Goal: Task Accomplishment & Management: Manage account settings

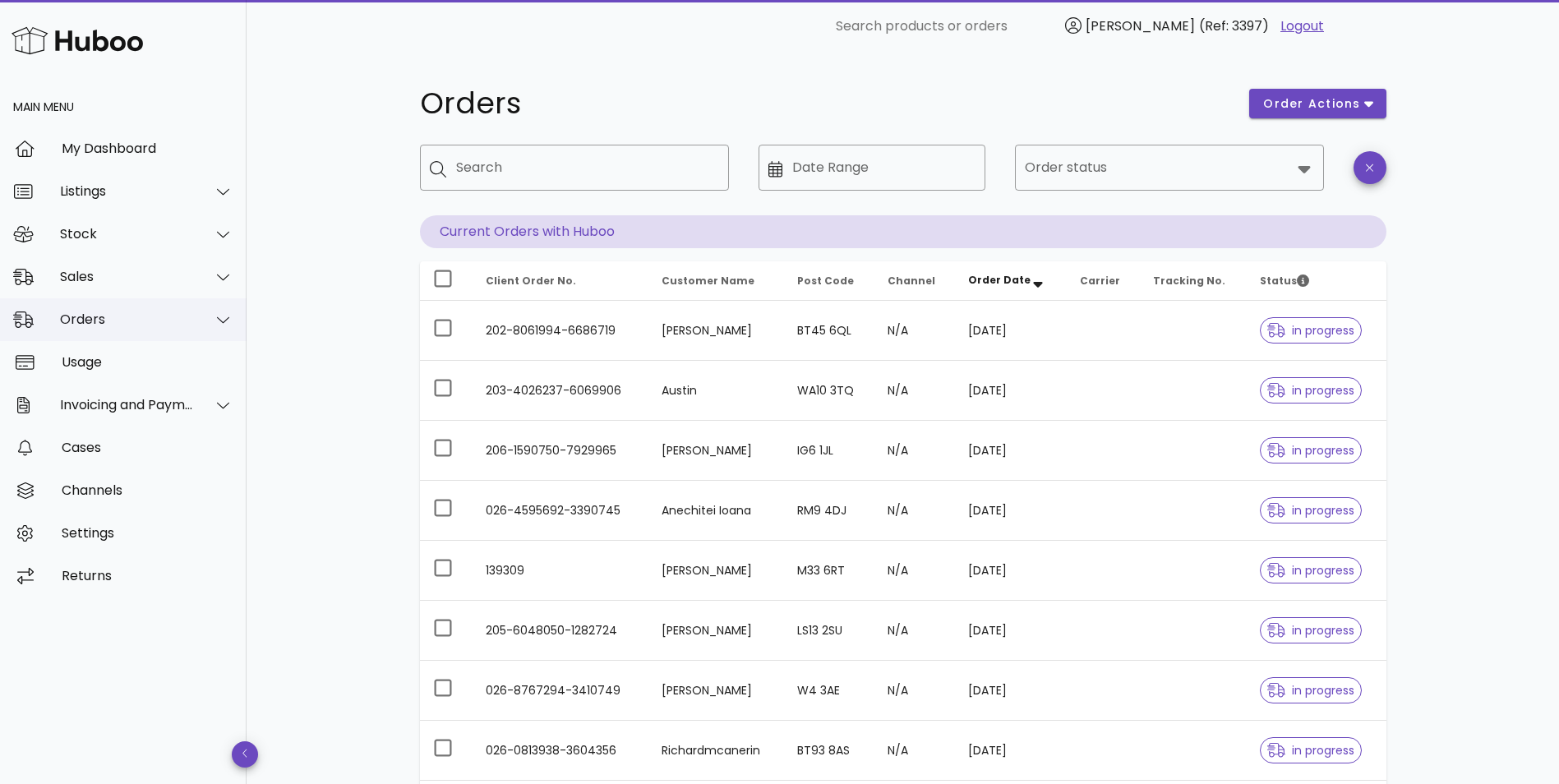
click at [104, 320] on div "Orders" at bounding box center [127, 319] width 134 height 16
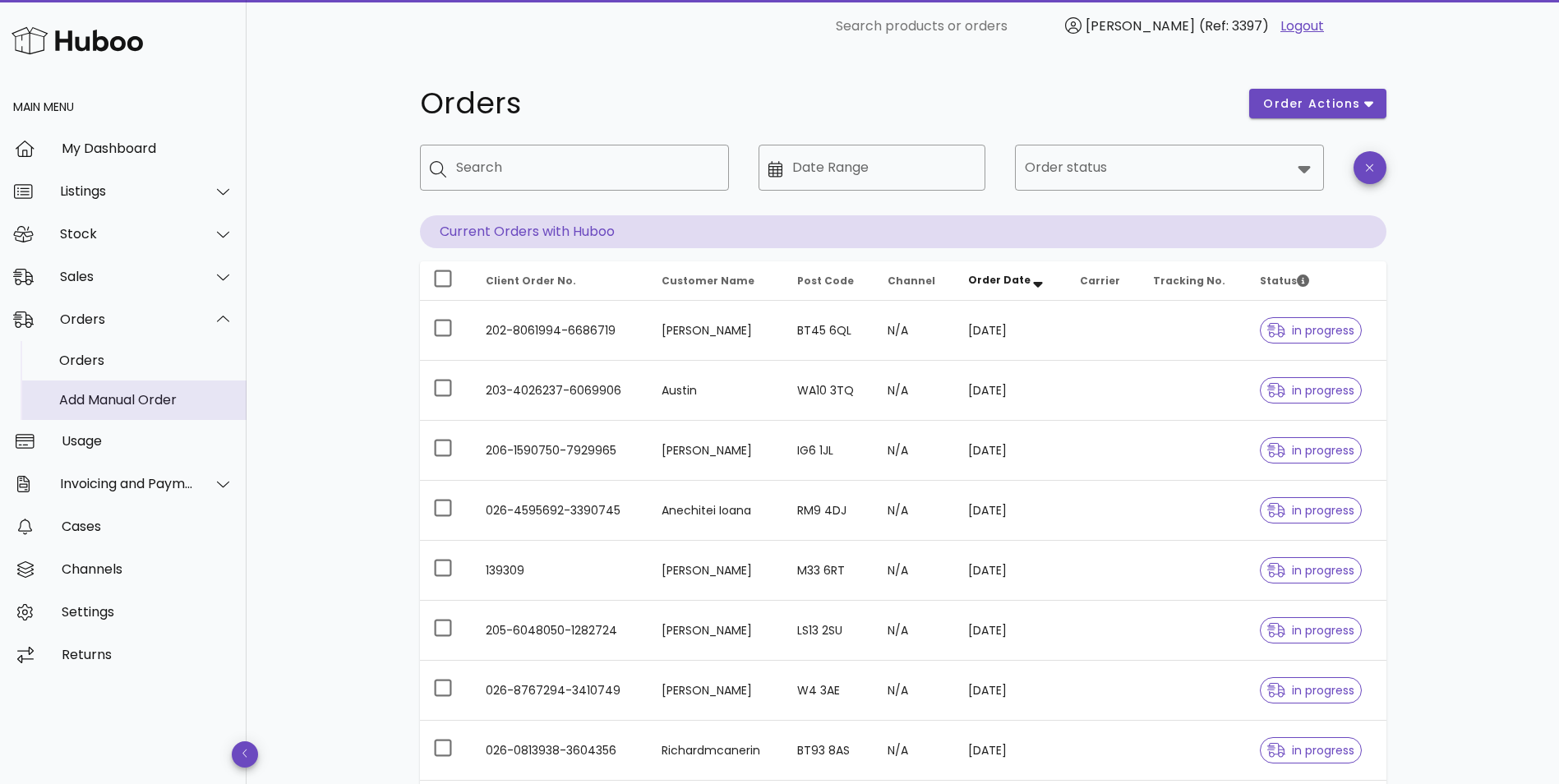
click at [100, 398] on div "Add Manual Order" at bounding box center [146, 399] width 175 height 16
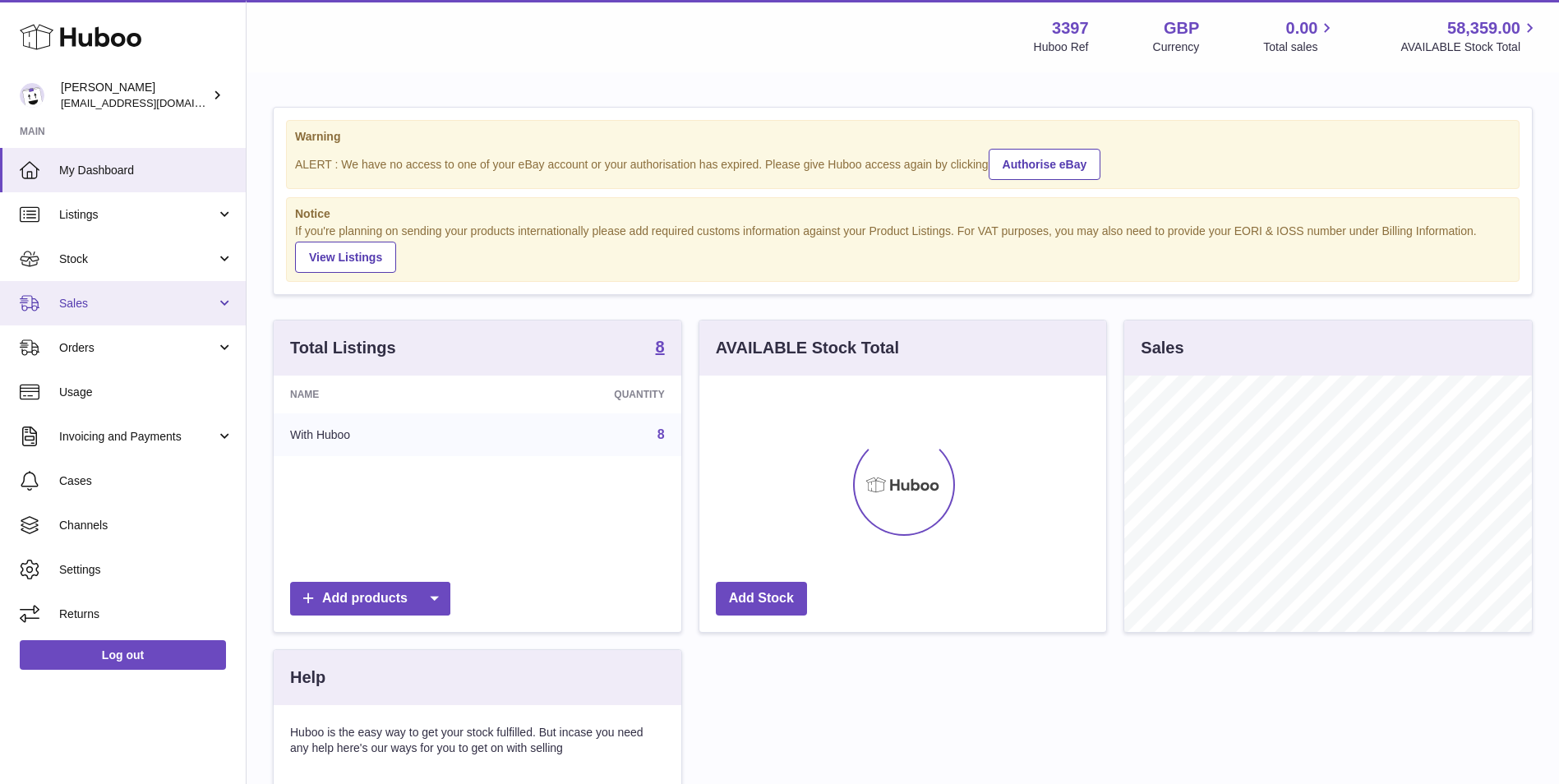
scroll to position [256, 407]
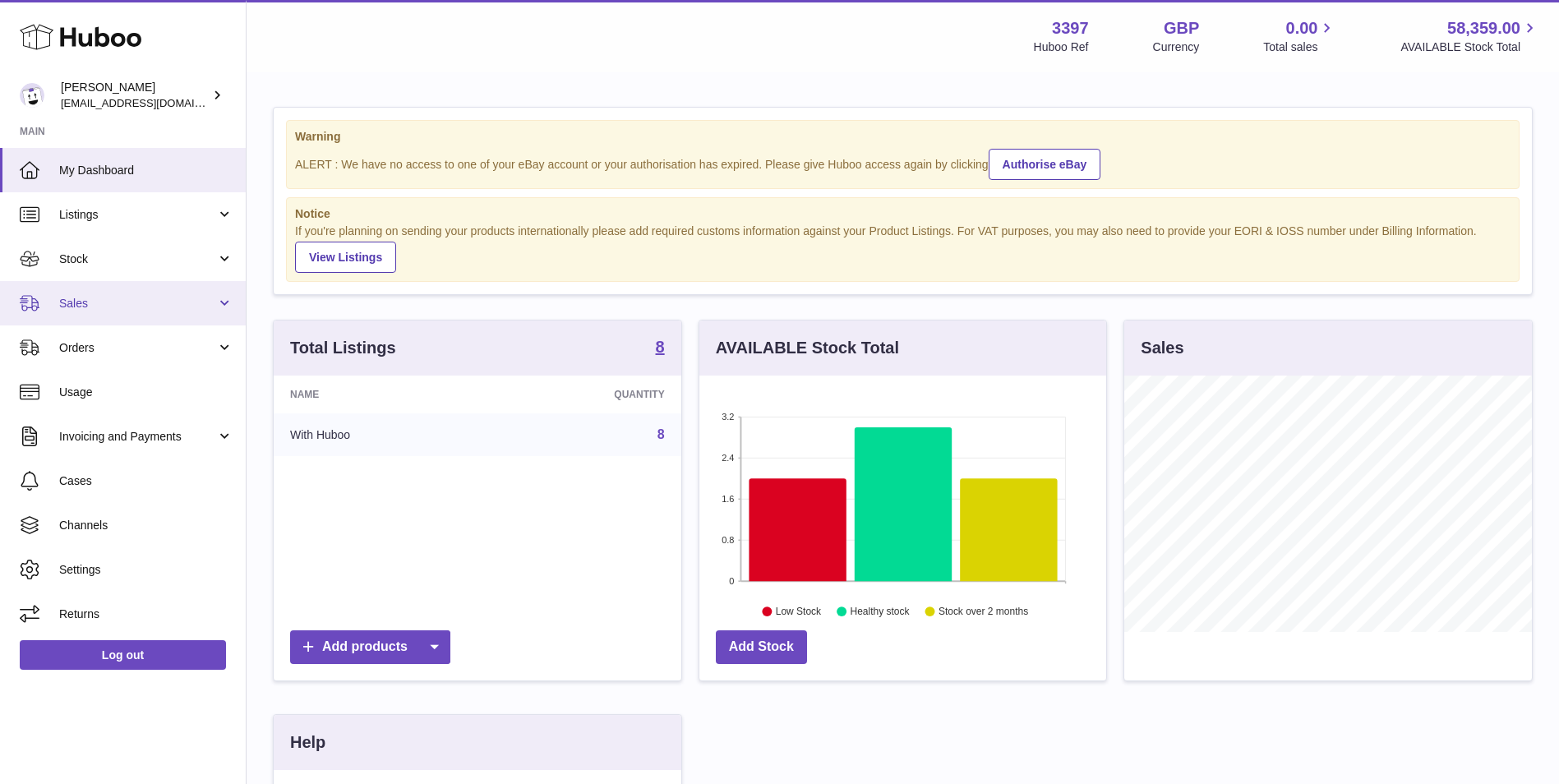
click at [102, 306] on span "Sales" at bounding box center [138, 303] width 157 height 16
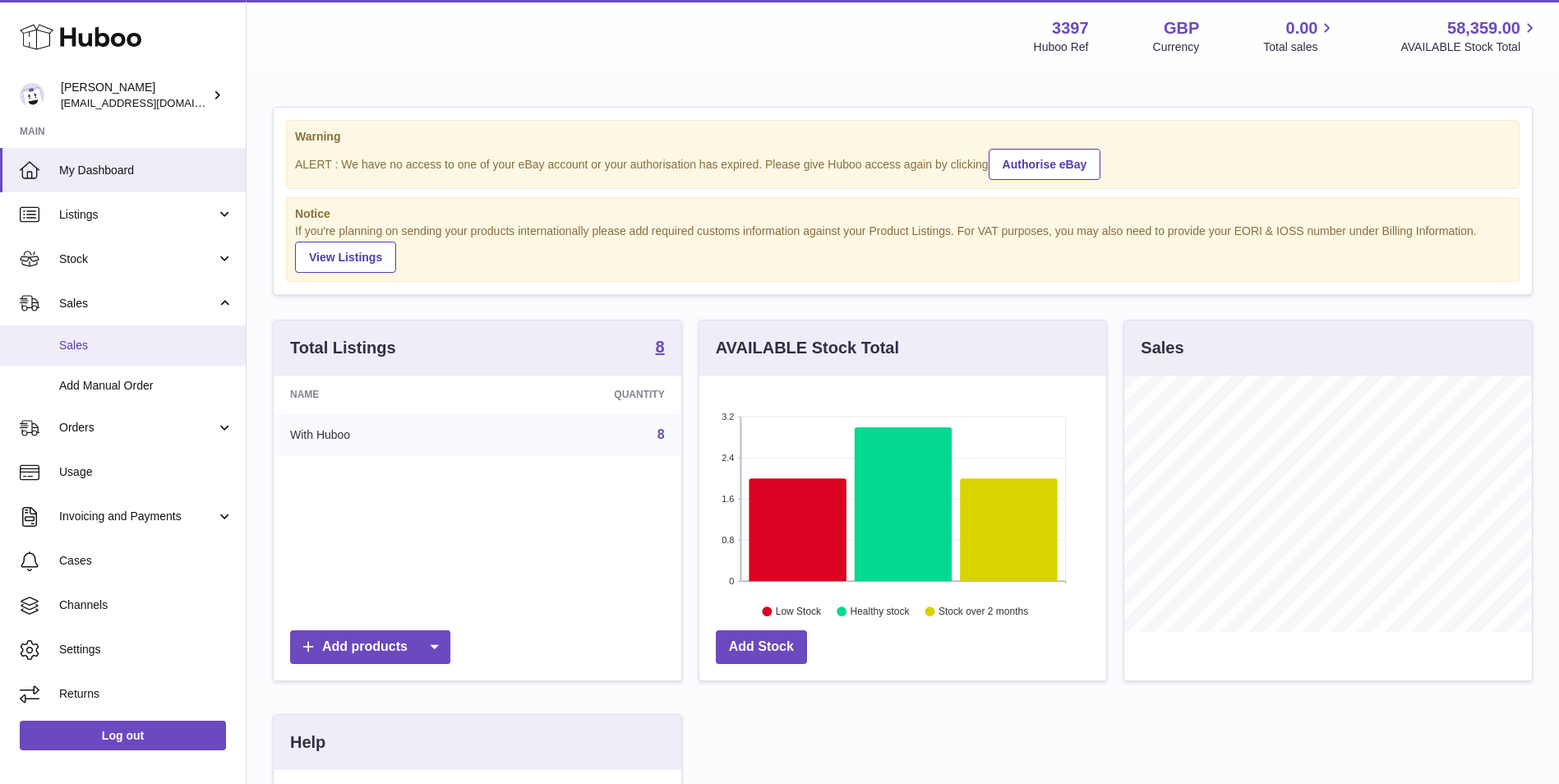
click at [103, 352] on span "Sales" at bounding box center [146, 345] width 175 height 16
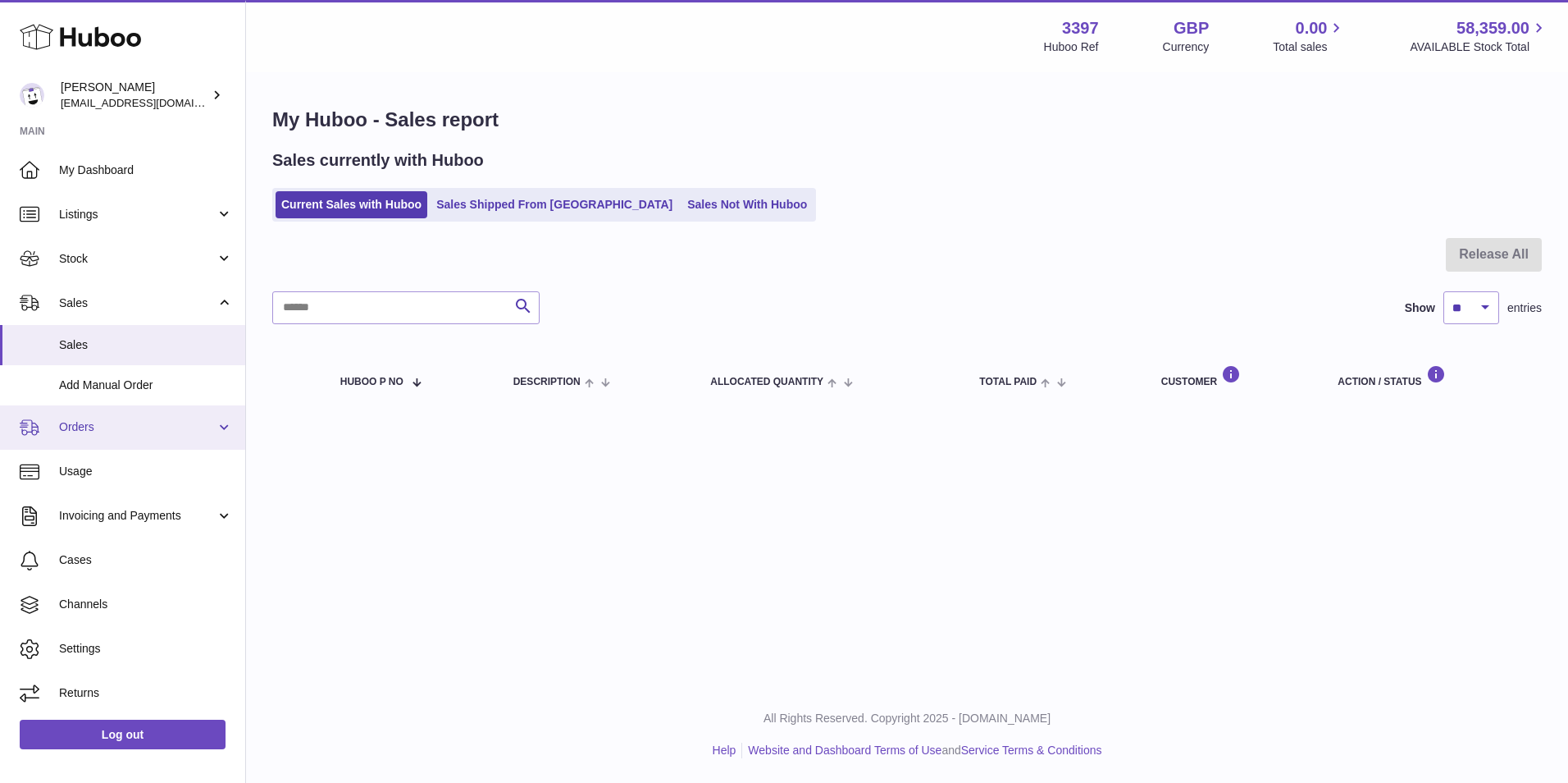
click at [83, 428] on span "Orders" at bounding box center [138, 427] width 157 height 16
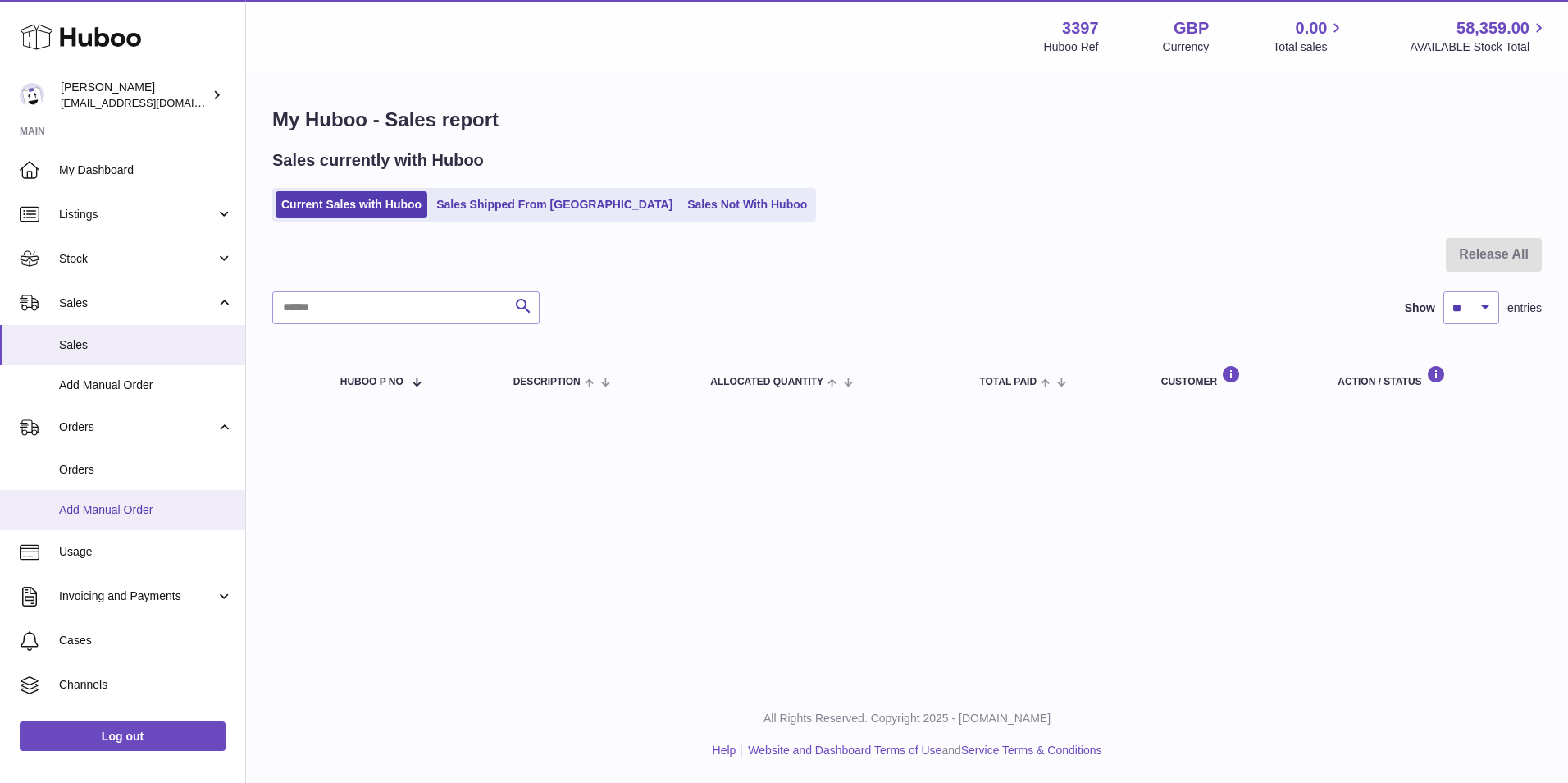
click at [86, 511] on span "Add Manual Order" at bounding box center [146, 509] width 174 height 16
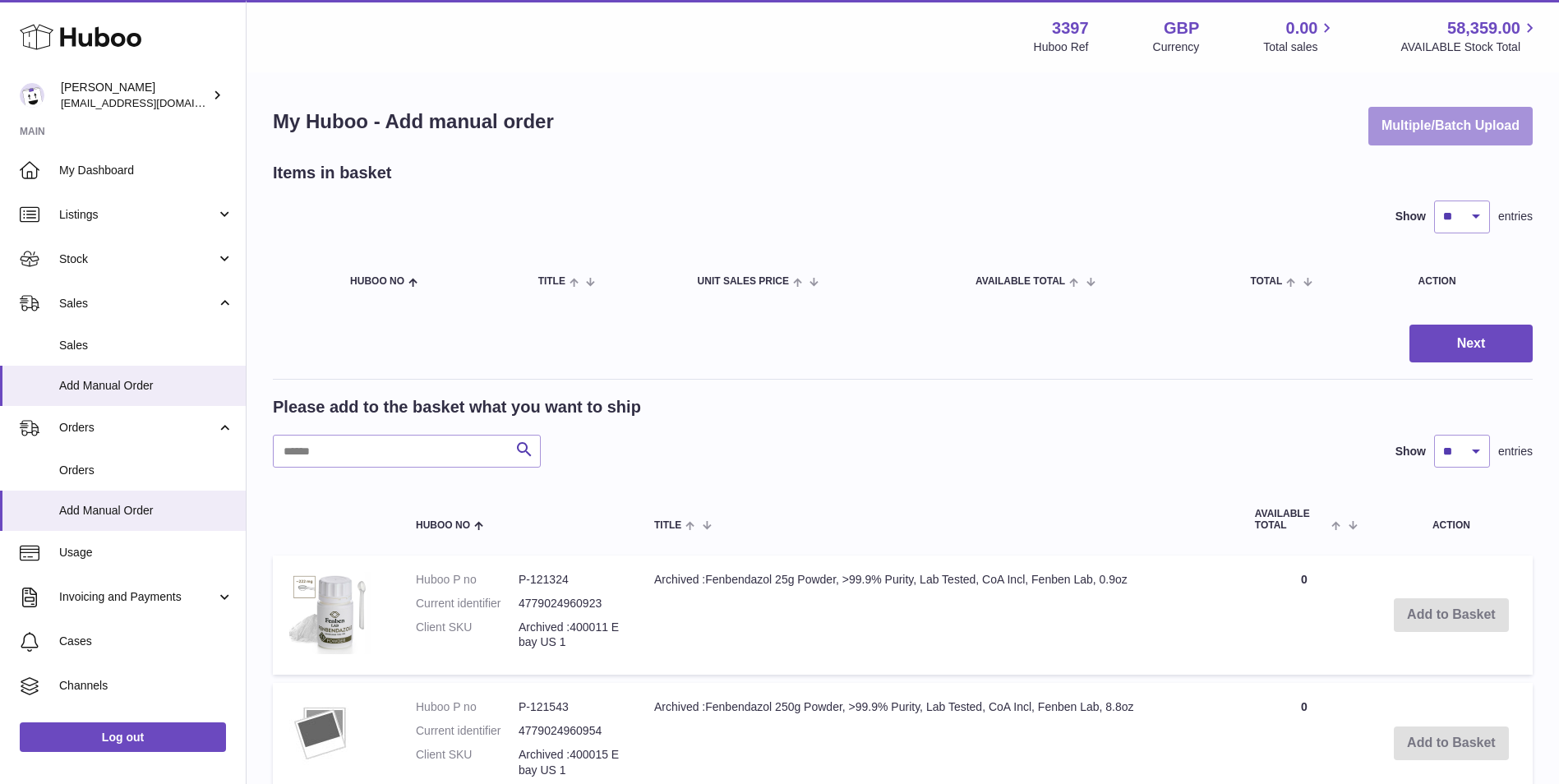
click at [1440, 131] on button "Multiple/Batch Upload" at bounding box center [1450, 126] width 165 height 38
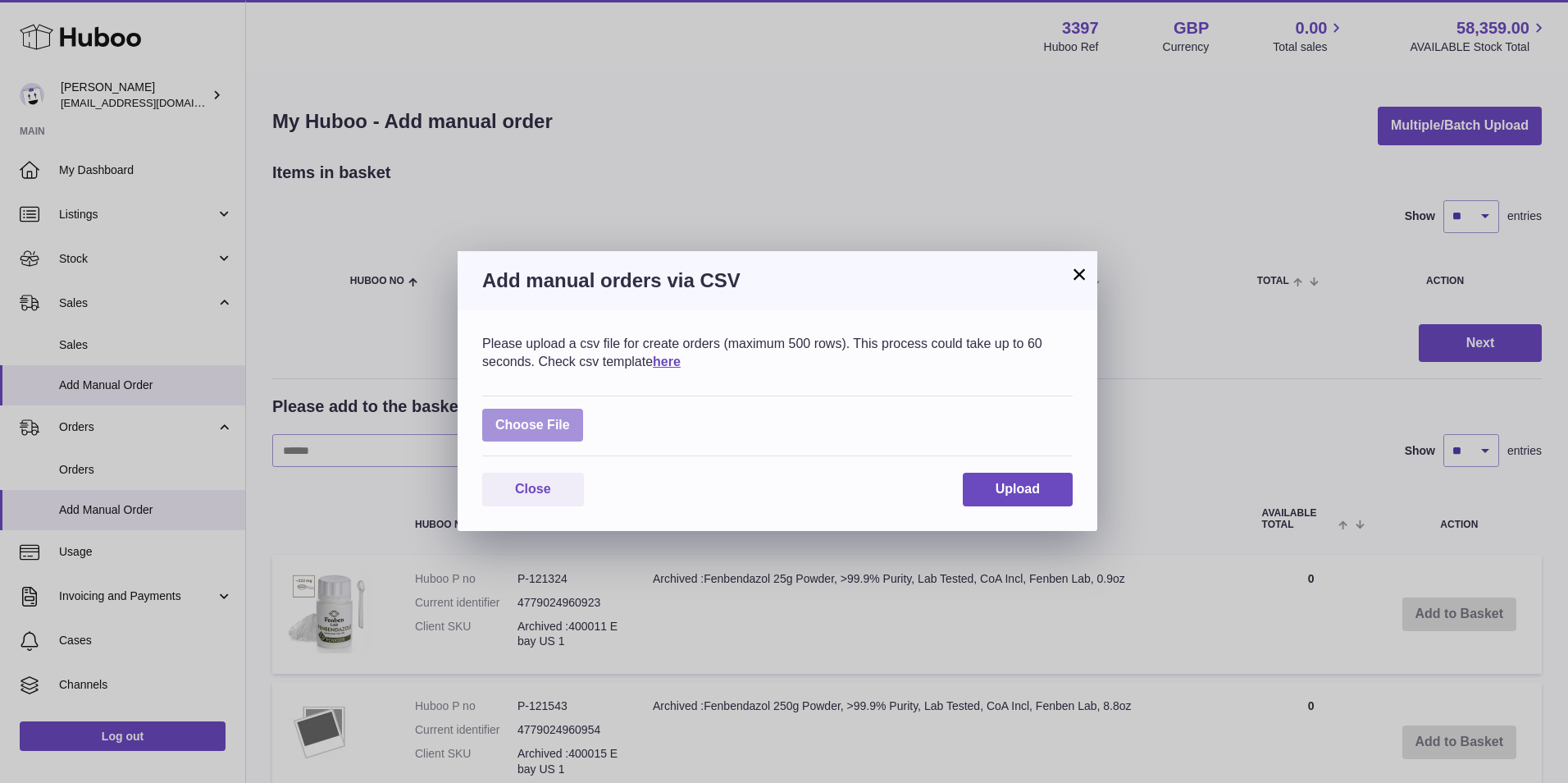
click at [517, 427] on label at bounding box center [533, 425] width 101 height 33
click at [570, 418] on input "file" at bounding box center [570, 417] width 1 height 1
type input "**********"
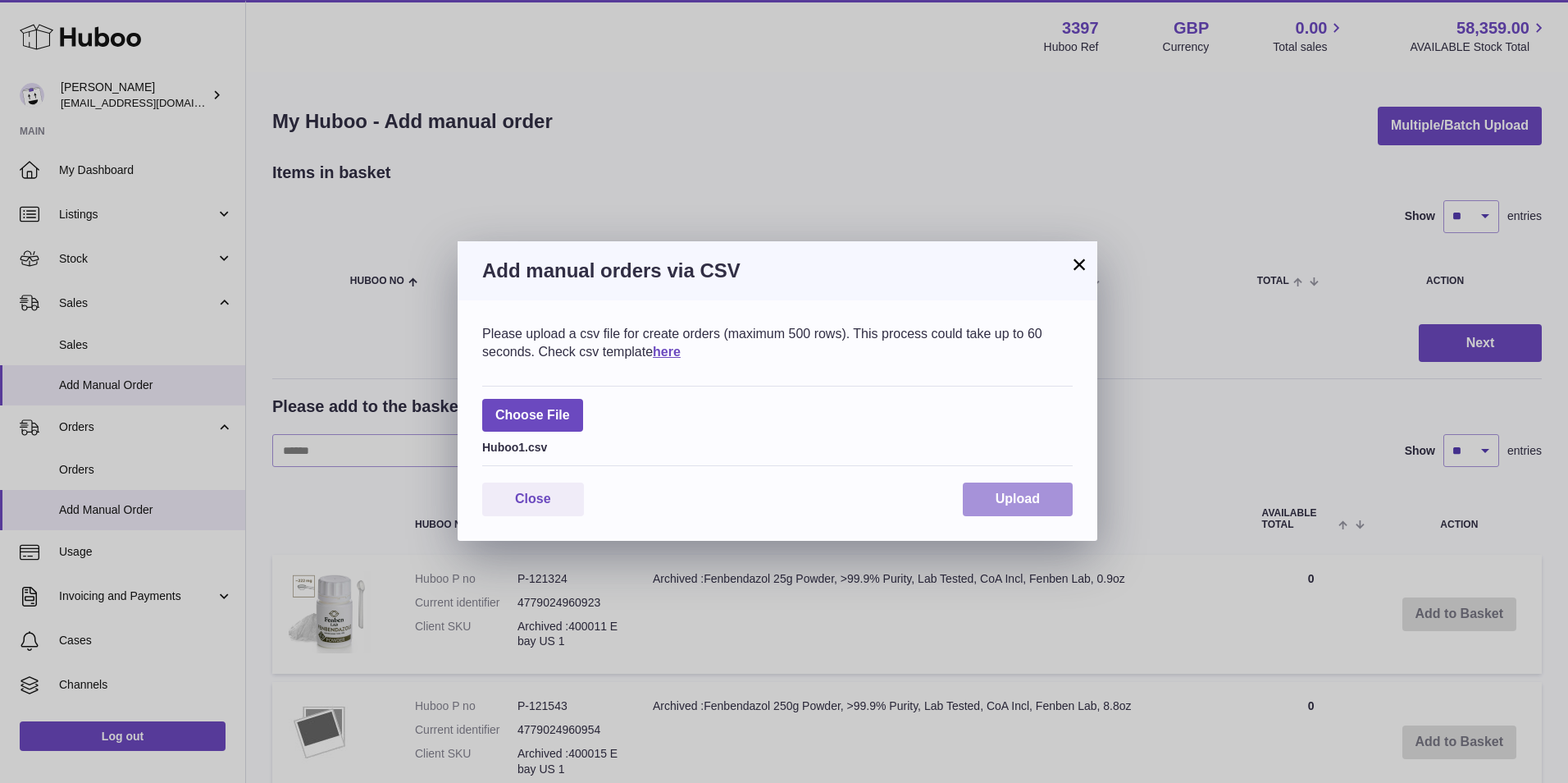
click at [1024, 503] on span "Upload" at bounding box center [1018, 498] width 44 height 14
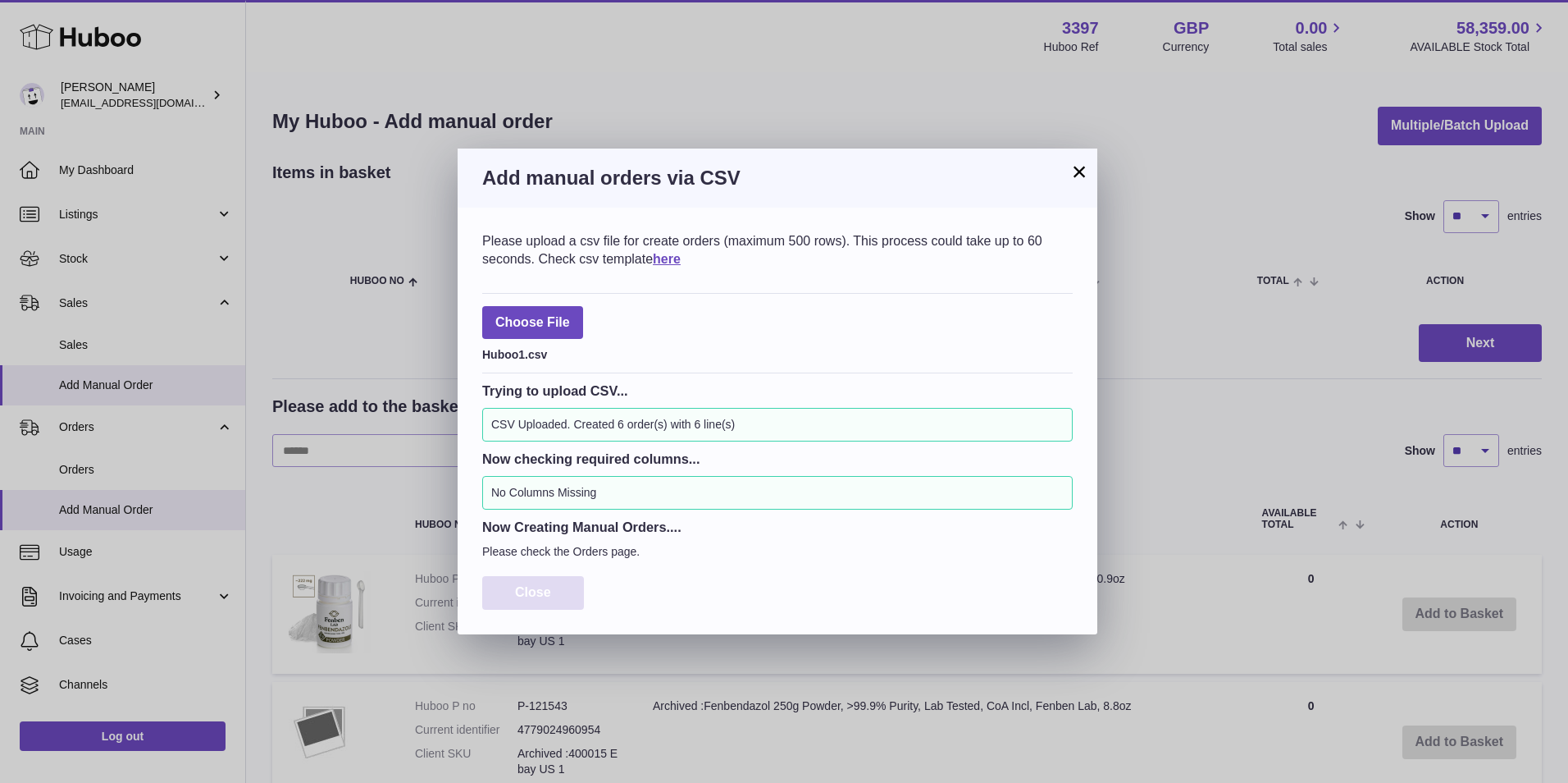
click at [521, 595] on span "Close" at bounding box center [533, 592] width 36 height 14
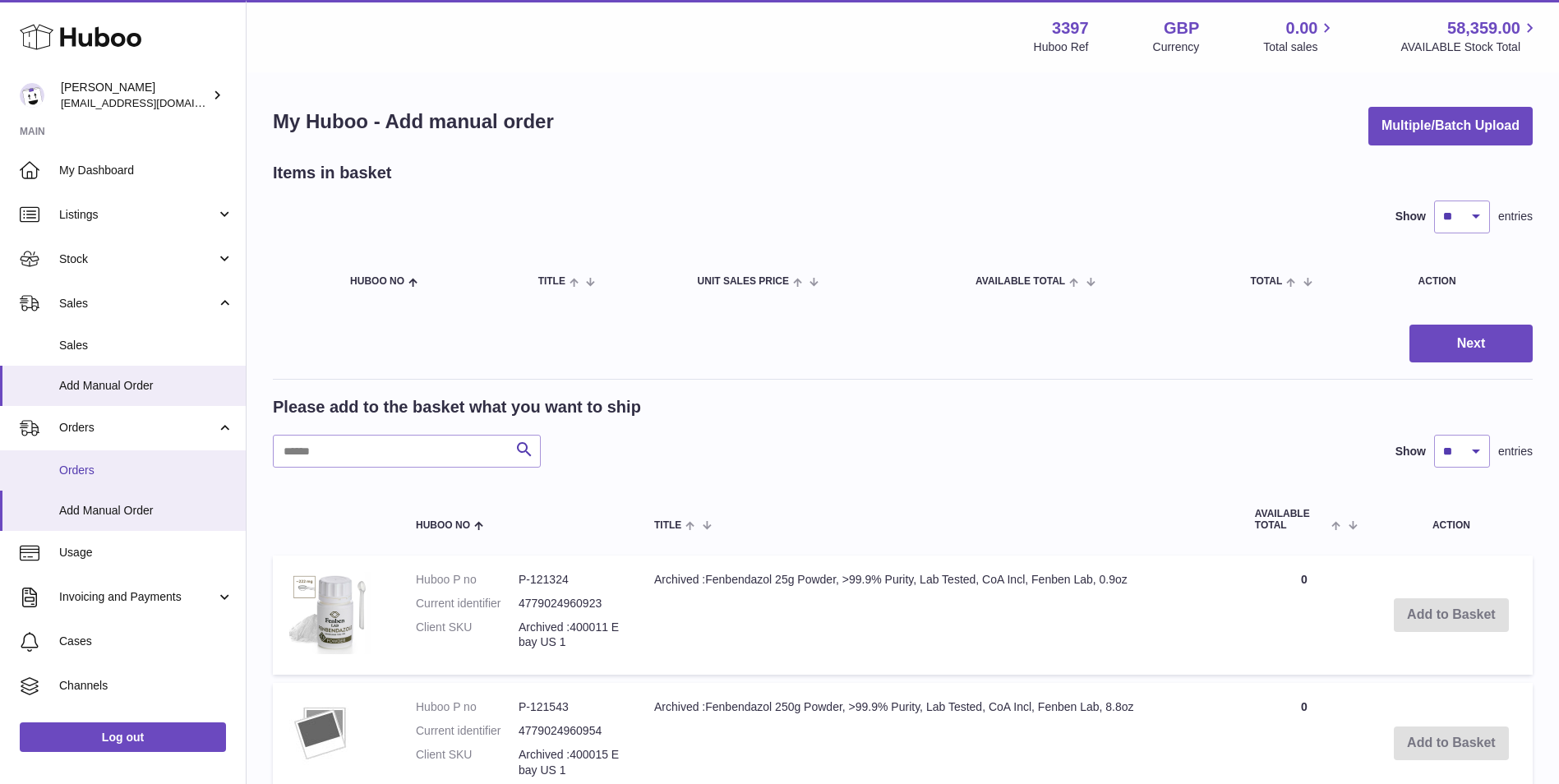
drag, startPoint x: 82, startPoint y: 467, endPoint x: 149, endPoint y: 487, distance: 69.9
click at [82, 467] on span "Orders" at bounding box center [146, 470] width 175 height 16
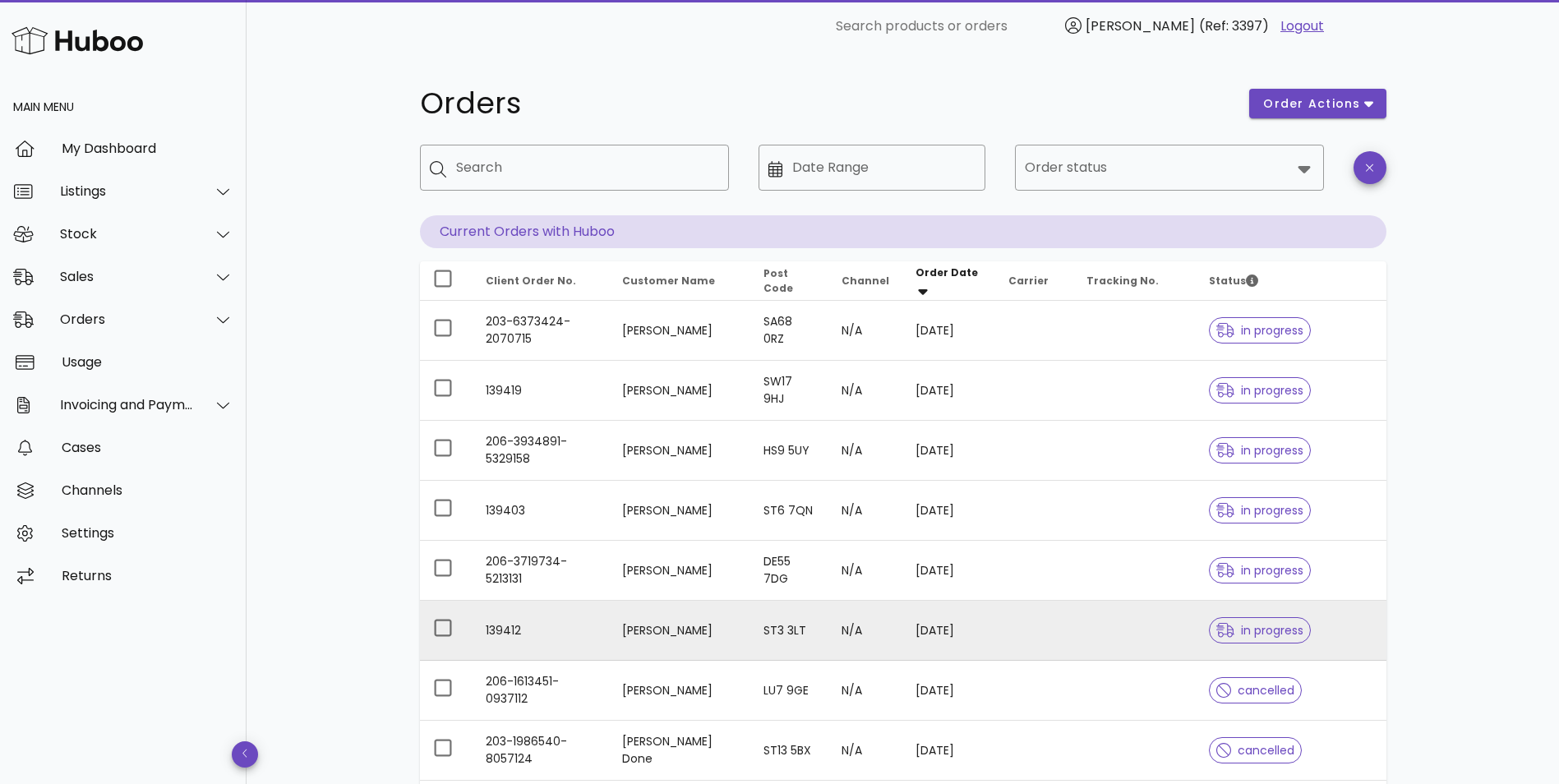
click at [657, 630] on td "[PERSON_NAME]" at bounding box center [679, 630] width 141 height 60
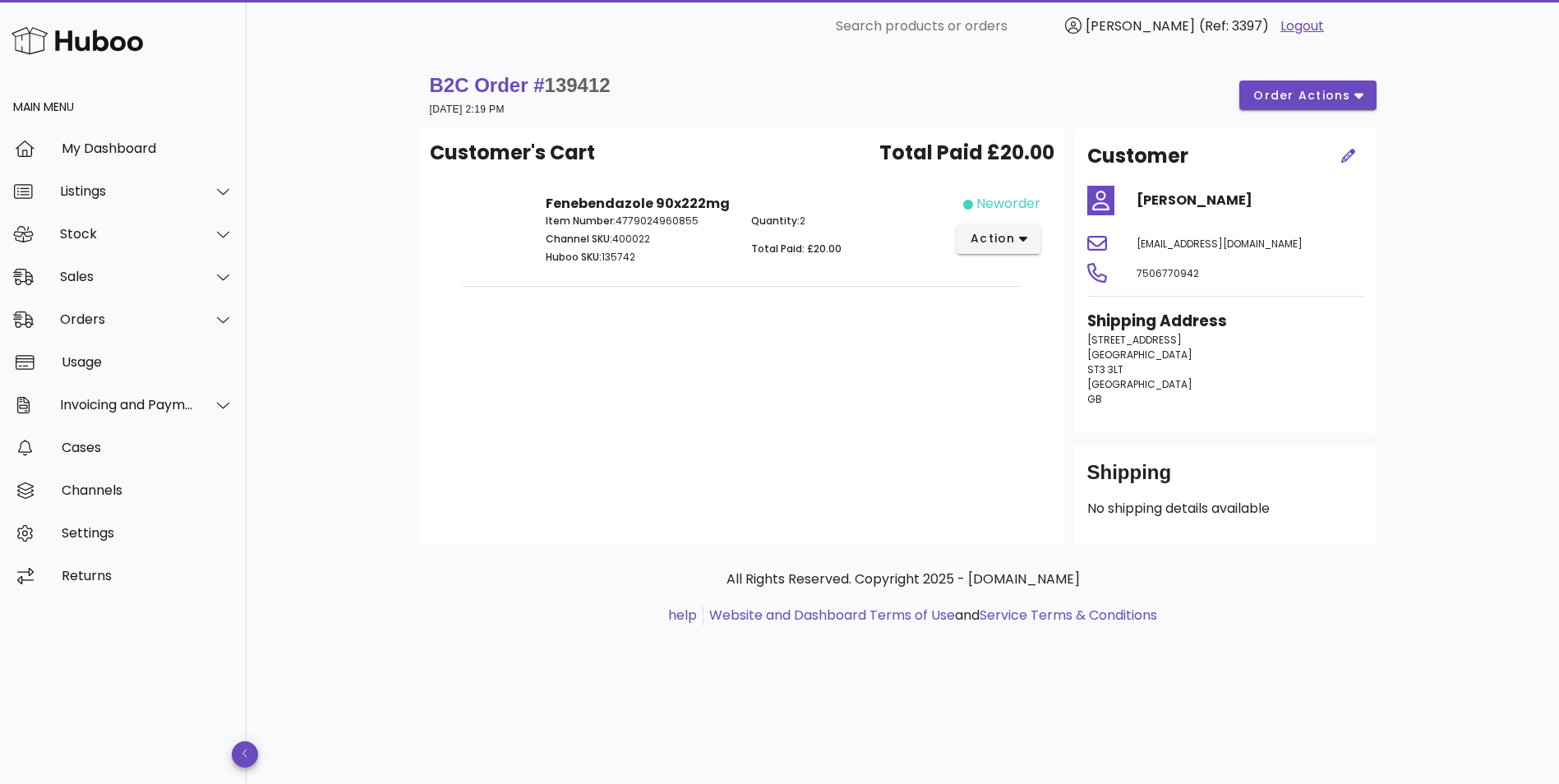
click at [581, 83] on span "139412" at bounding box center [577, 85] width 66 height 23
copy span "139412"
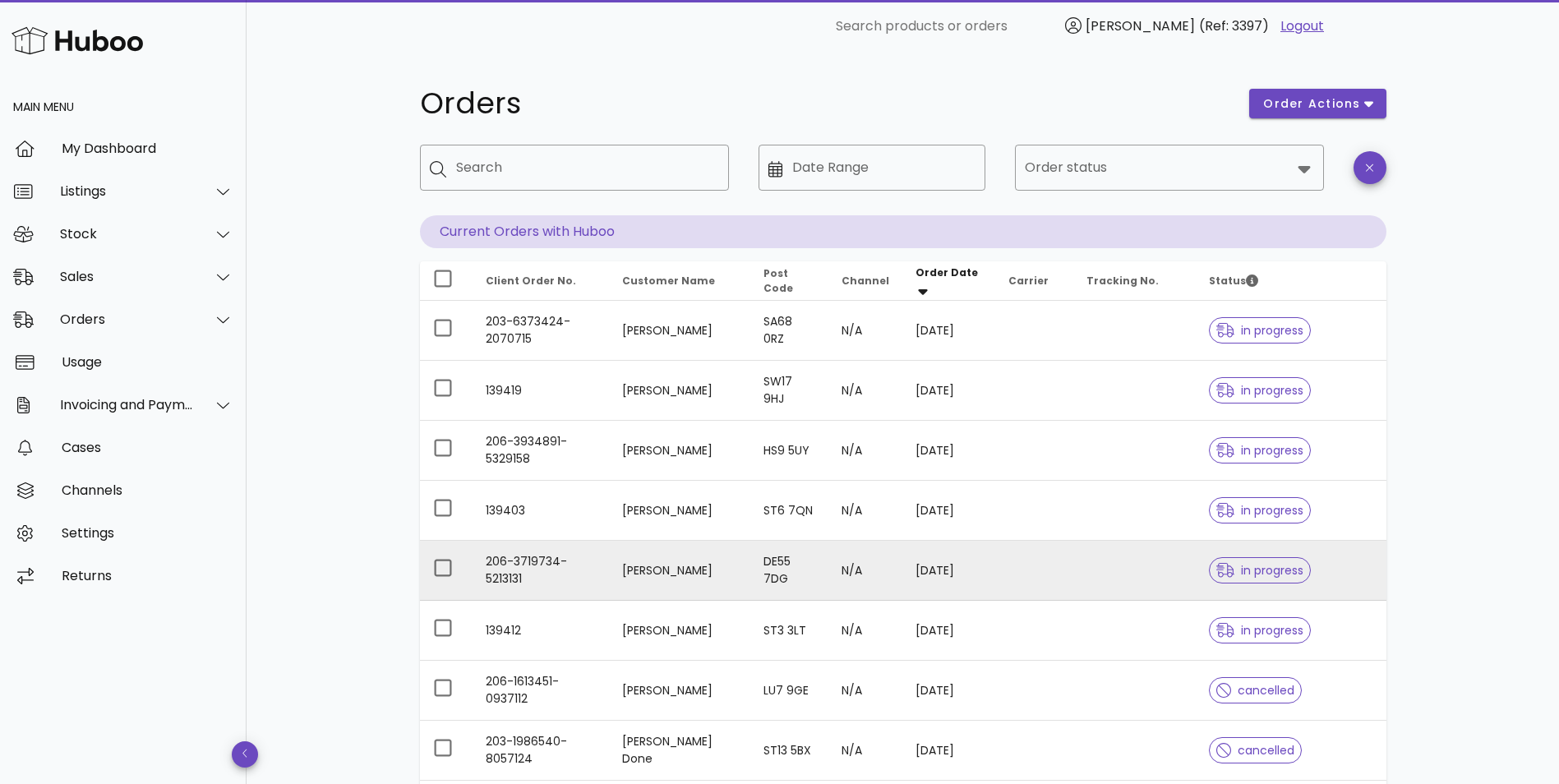
click at [628, 562] on td "[PERSON_NAME]" at bounding box center [679, 570] width 141 height 60
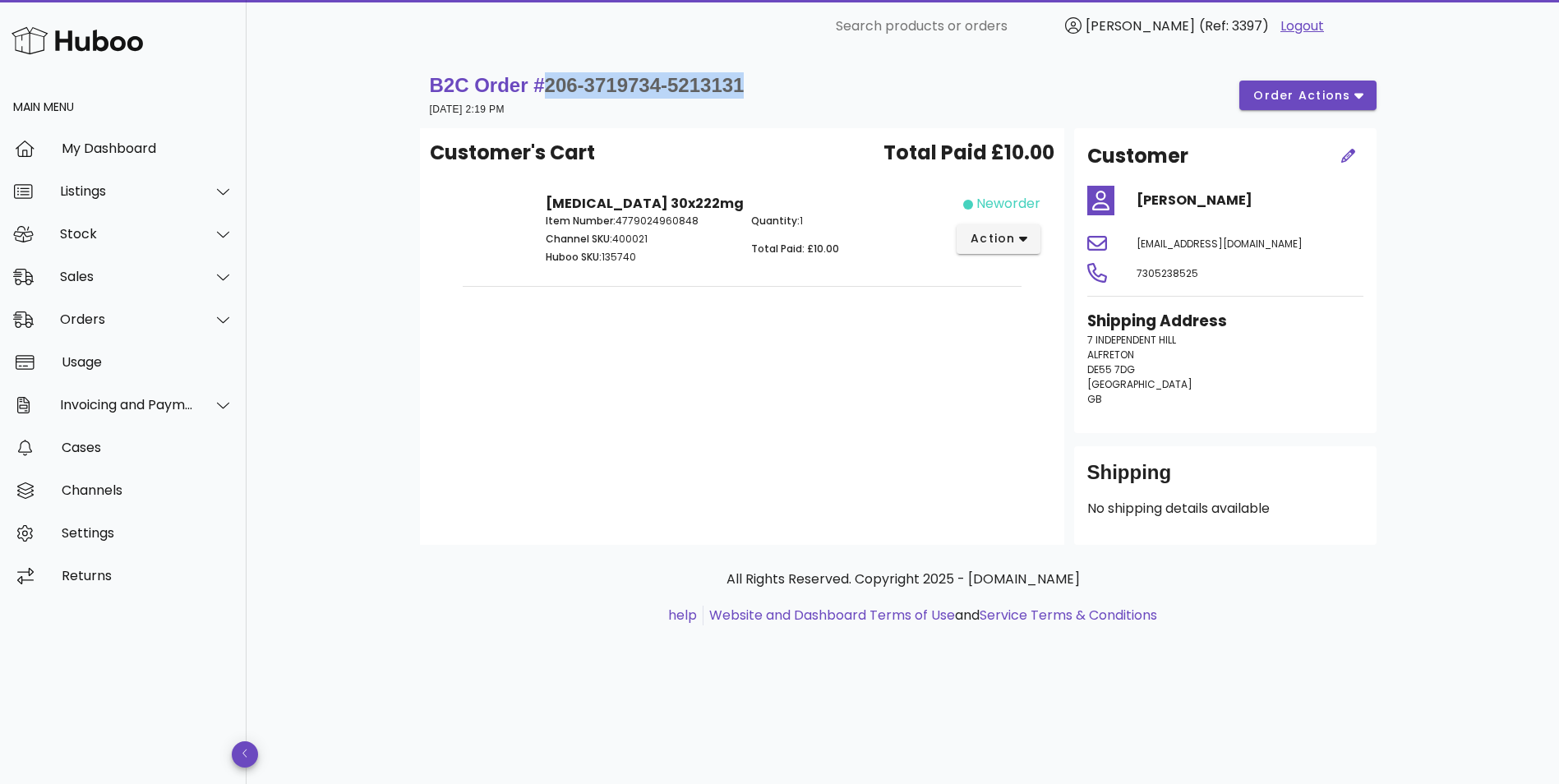
drag, startPoint x: 767, startPoint y: 82, endPoint x: 541, endPoint y: 88, distance: 226.1
click at [541, 88] on div "B2C Order # 206-3719734-5213131 [DATE] 2:19 PM order actions" at bounding box center [904, 95] width 947 height 46
copy span "206-3719734-5213131"
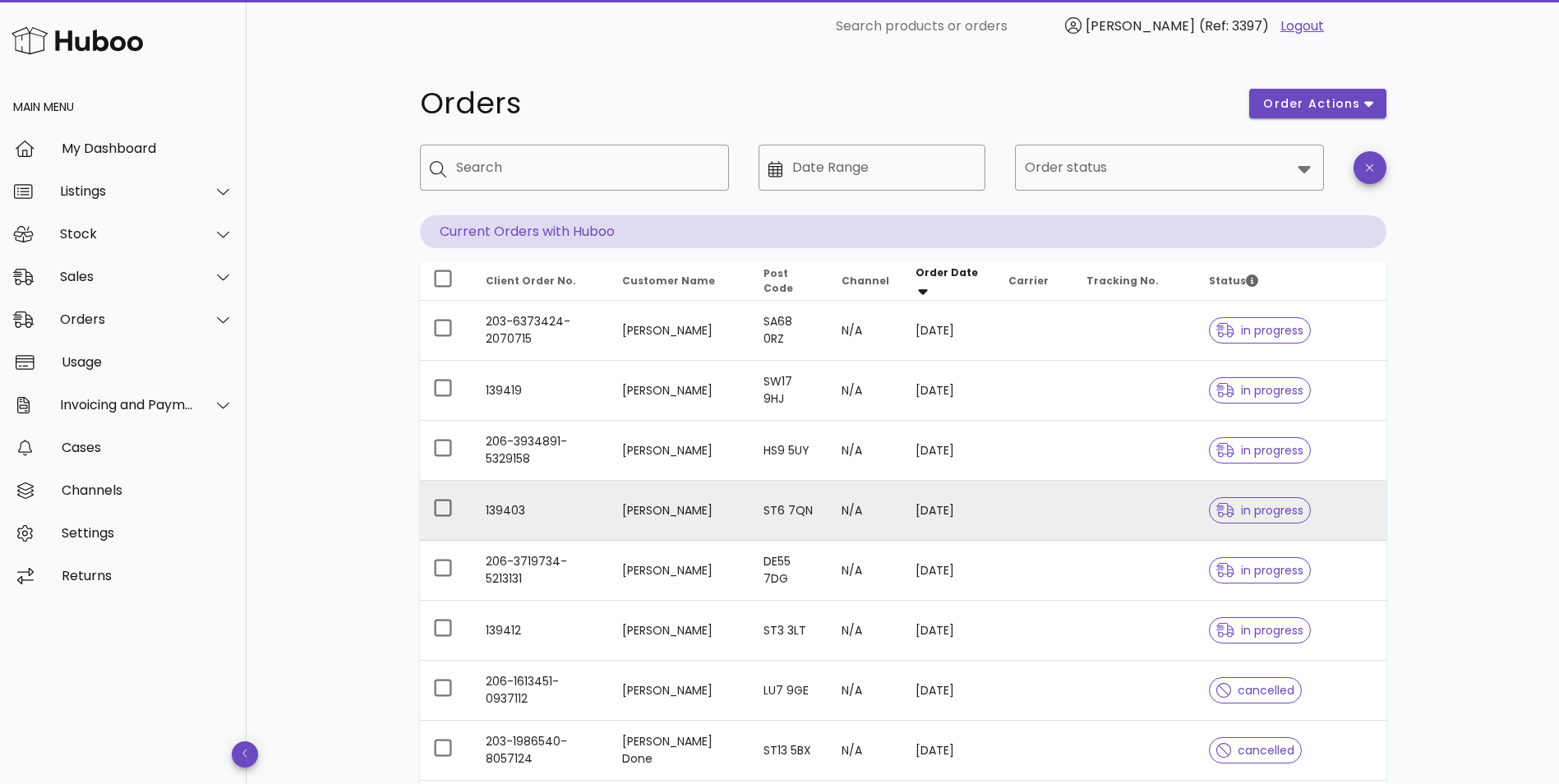
click at [652, 509] on td "[PERSON_NAME]" at bounding box center [679, 511] width 141 height 60
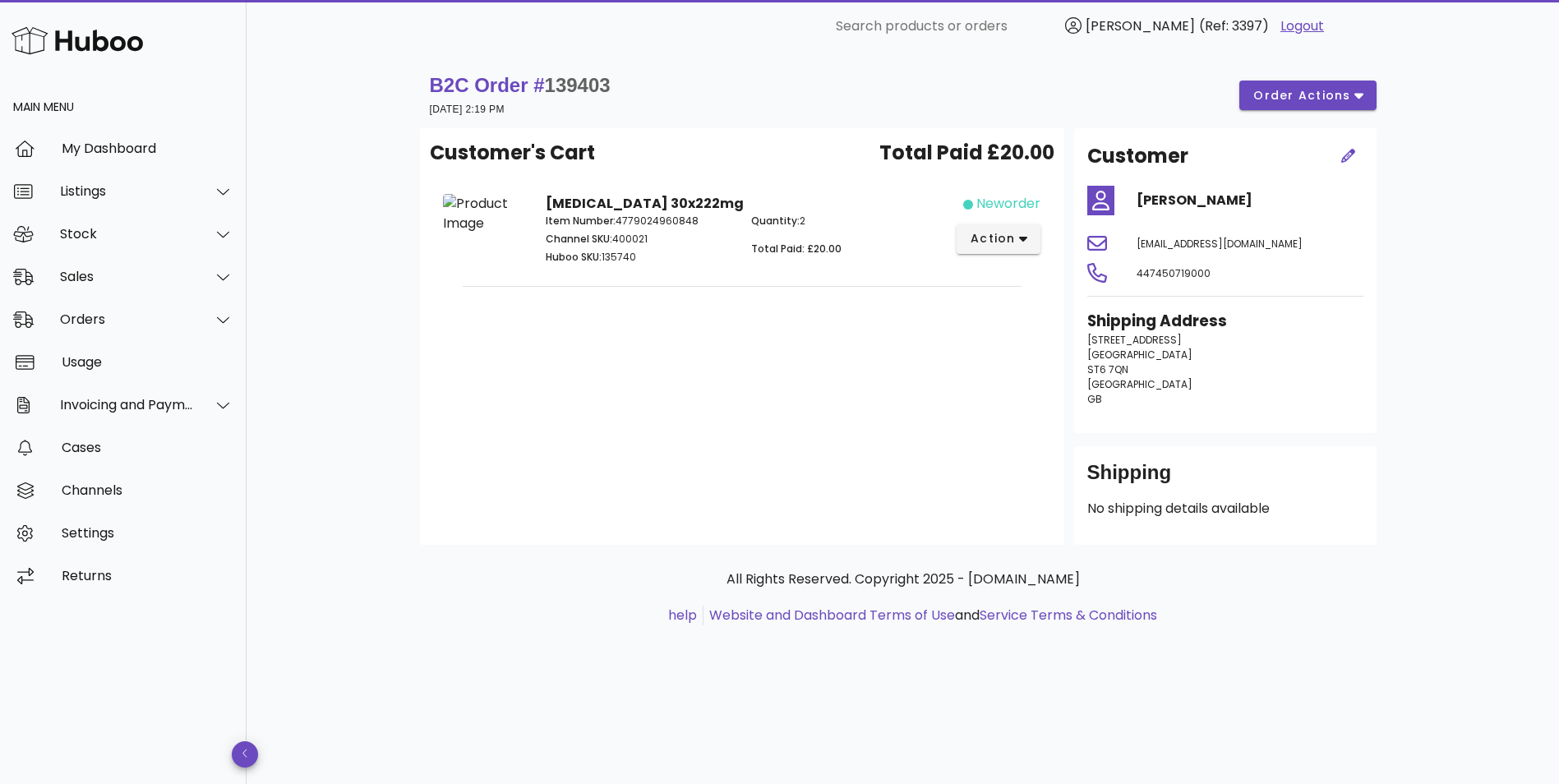
click at [590, 81] on span "139403" at bounding box center [577, 85] width 66 height 23
copy span "139403"
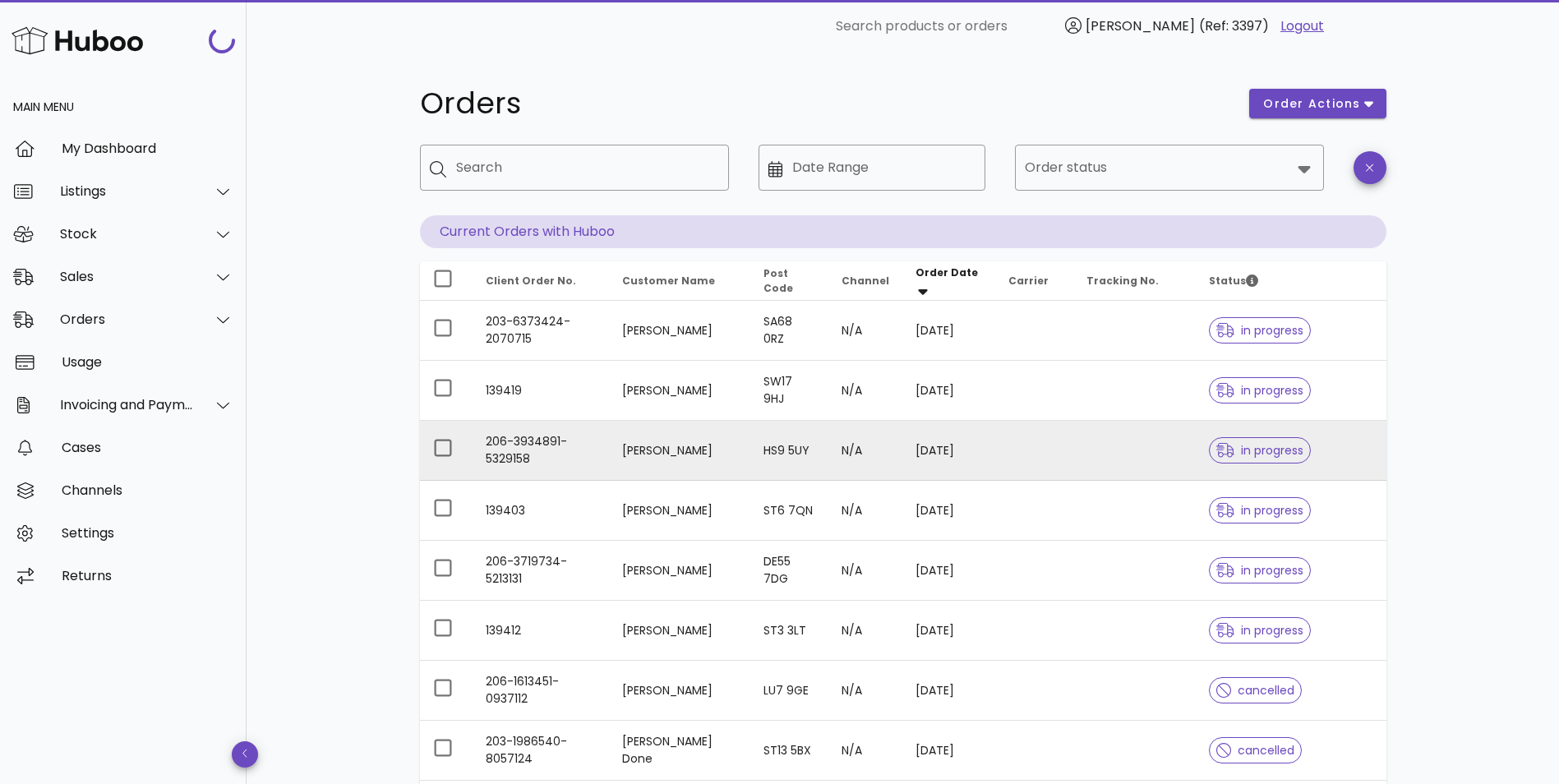
click at [661, 451] on td "[PERSON_NAME]" at bounding box center [679, 451] width 141 height 60
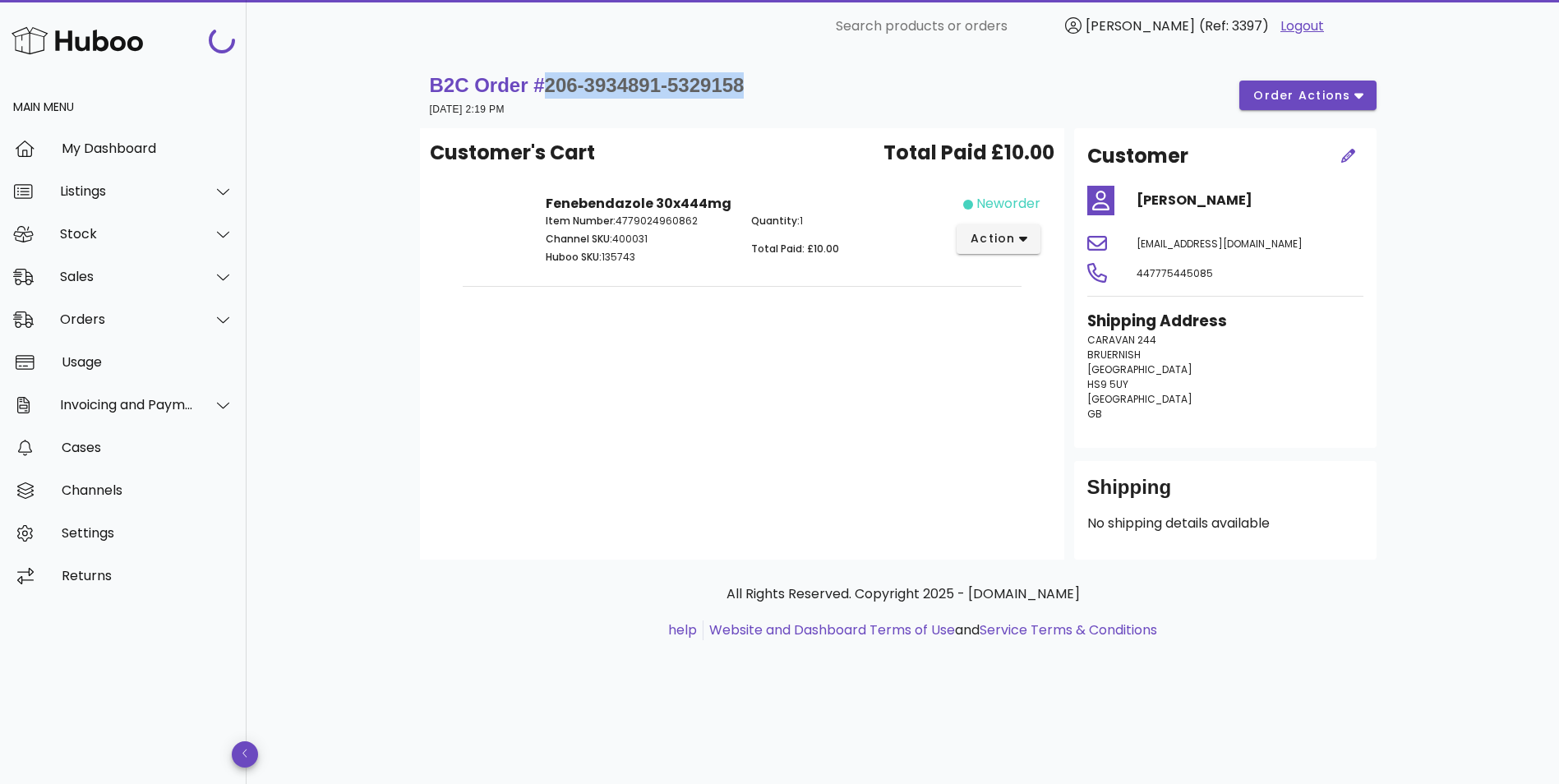
drag, startPoint x: 716, startPoint y: 89, endPoint x: 539, endPoint y: 89, distance: 177.0
click at [539, 89] on div "B2C Order # 206-3934891-5329158 [DATE] 2:19 PM order actions" at bounding box center [904, 95] width 947 height 46
copy span "206-3934891-5329158"
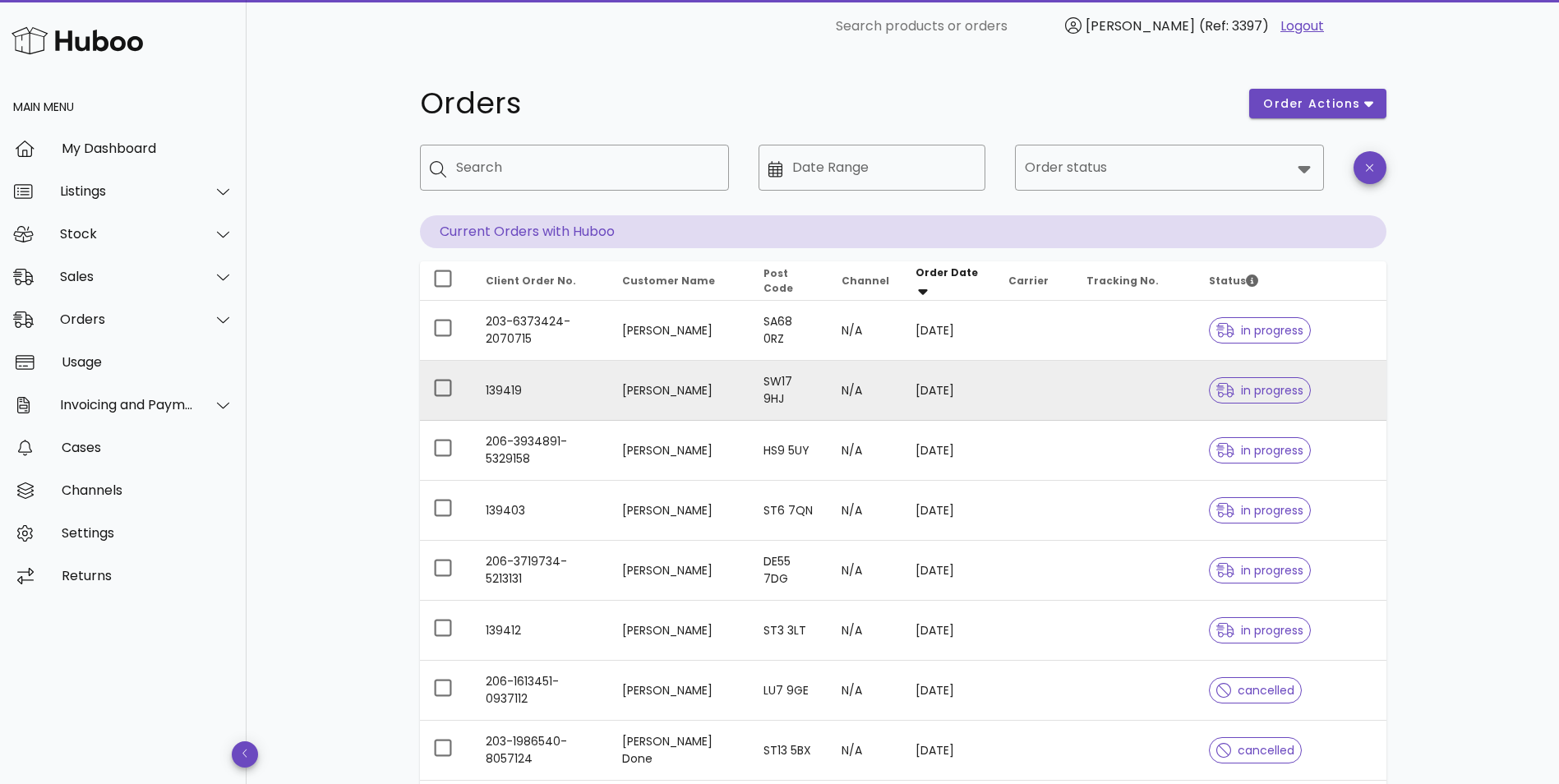
click at [660, 393] on td "[PERSON_NAME]" at bounding box center [679, 391] width 141 height 60
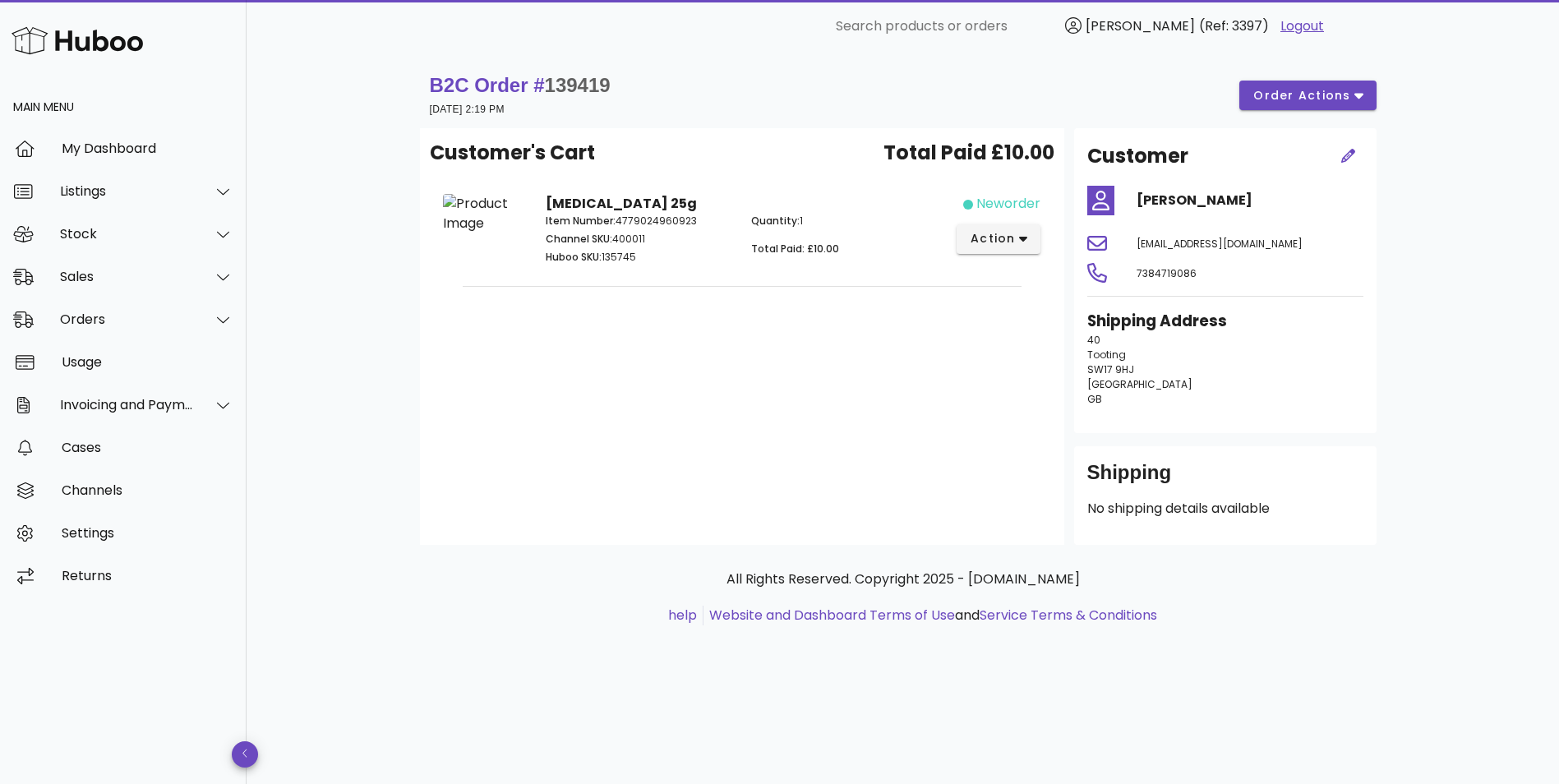
click at [580, 80] on span "139419" at bounding box center [577, 85] width 66 height 23
copy span "139419"
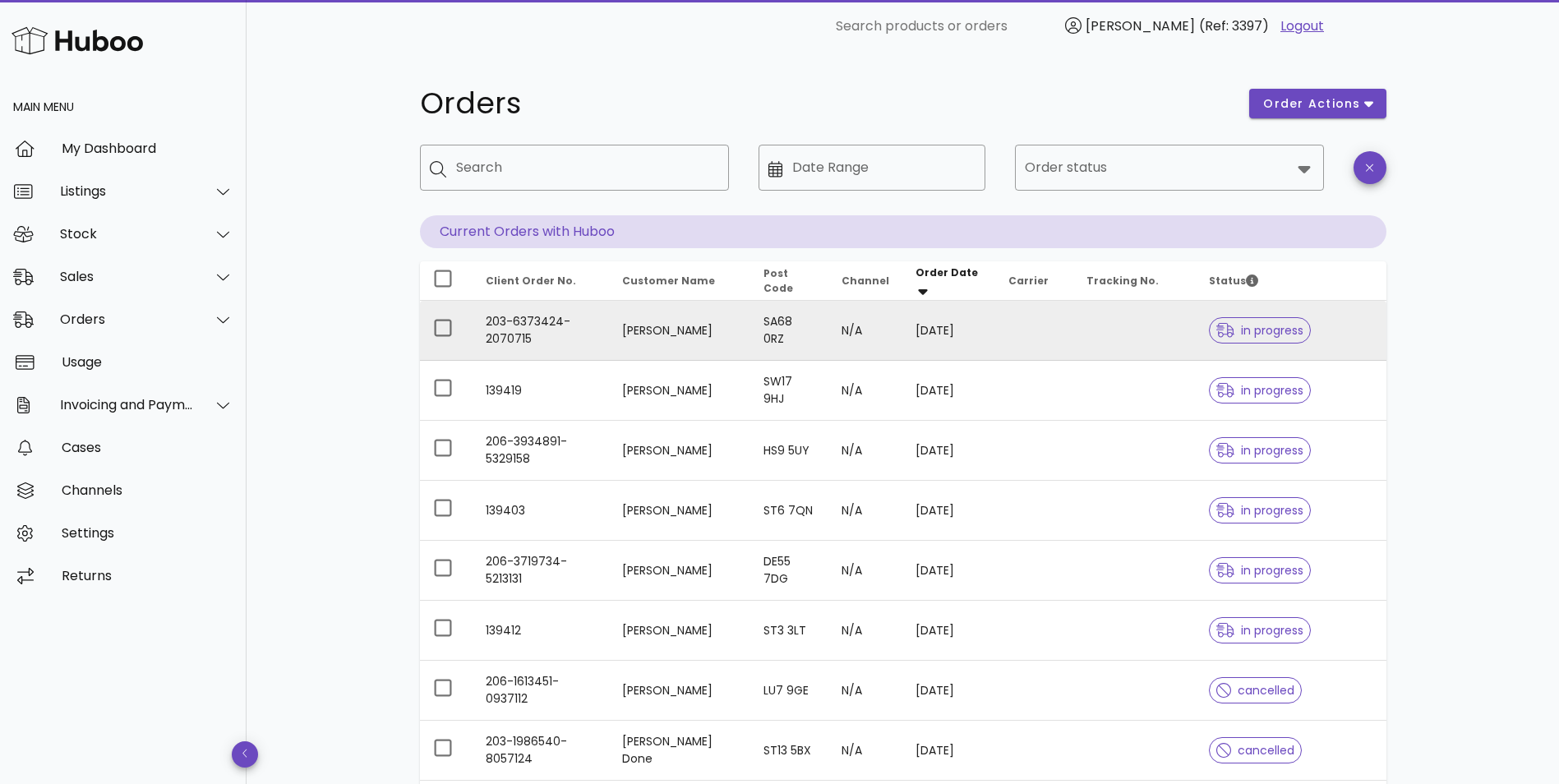
click at [645, 323] on td "[PERSON_NAME]" at bounding box center [679, 331] width 141 height 60
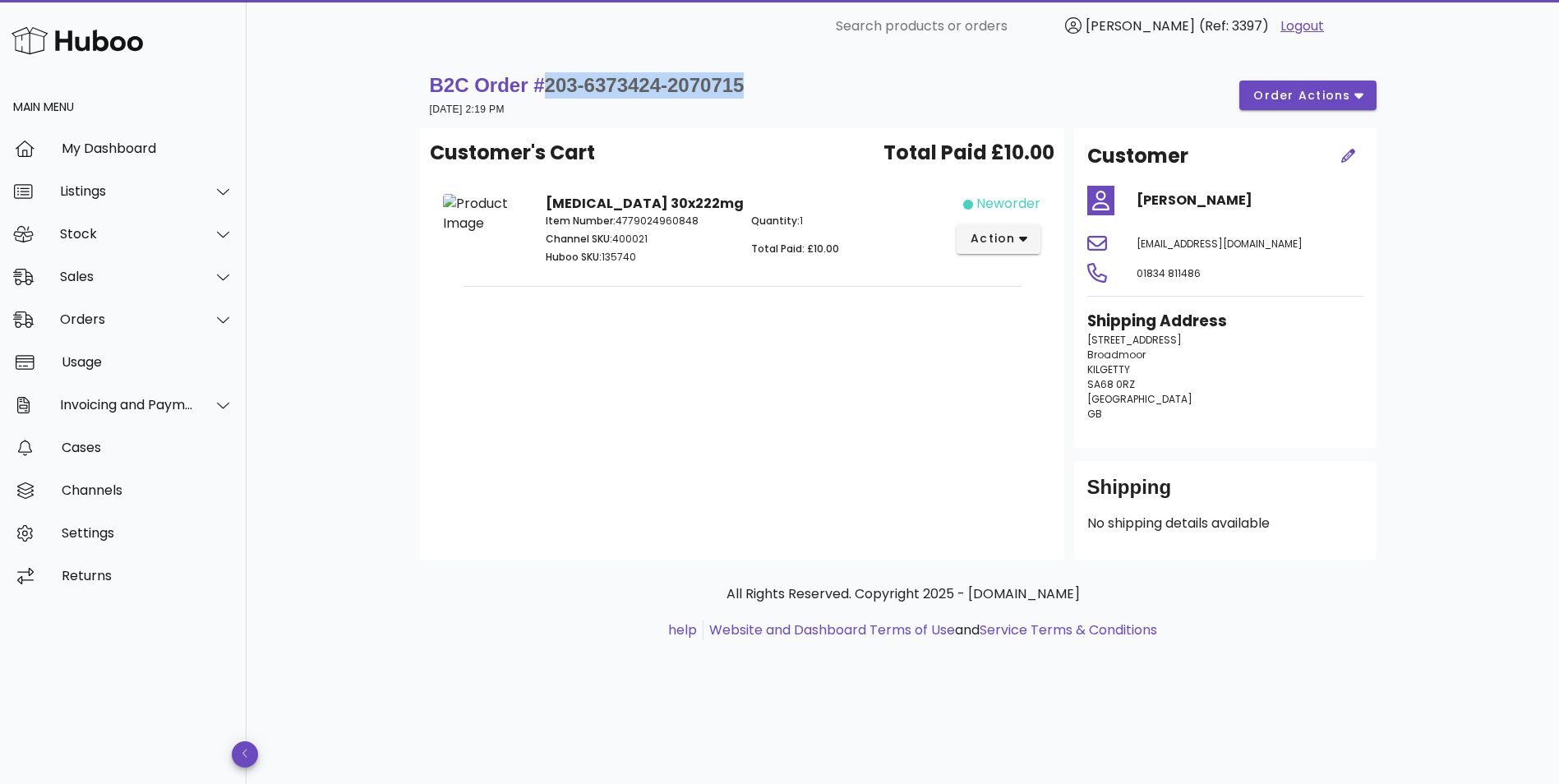
drag, startPoint x: 761, startPoint y: 78, endPoint x: 544, endPoint y: 88, distance: 217.2
click at [544, 88] on div "B2C Order # 203-6373424-2070715 [DATE] 2:19 PM order actions" at bounding box center [904, 95] width 947 height 46
copy span "203-6373424-2070715"
